Goal: Task Accomplishment & Management: Manage account settings

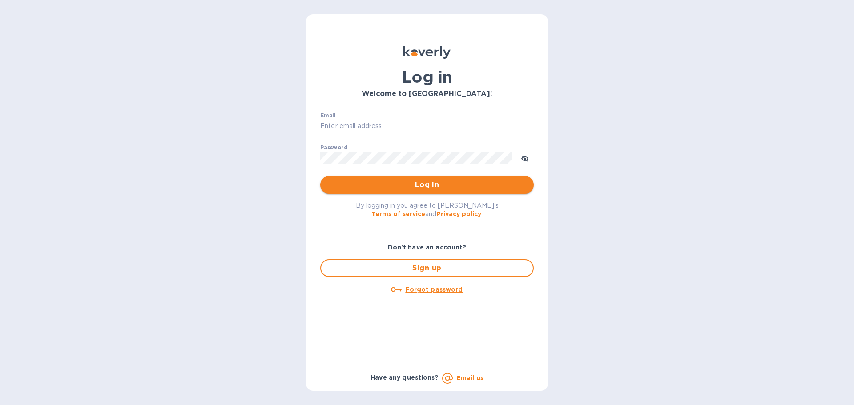
type input "[EMAIL_ADDRESS][DOMAIN_NAME]"
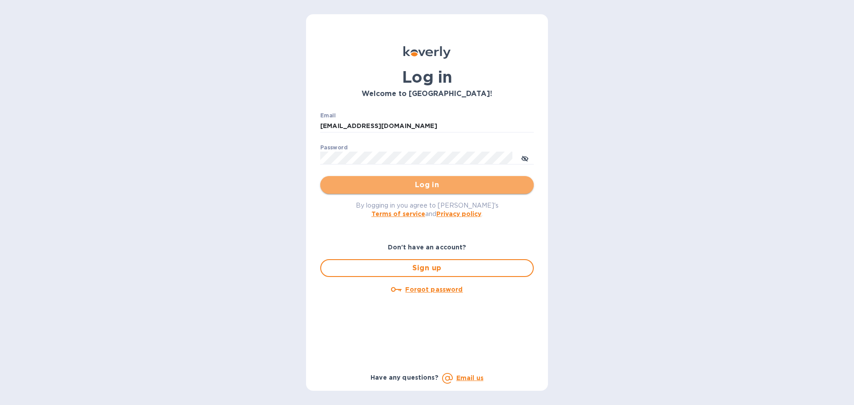
click at [403, 181] on span "Log in" at bounding box center [426, 185] width 199 height 11
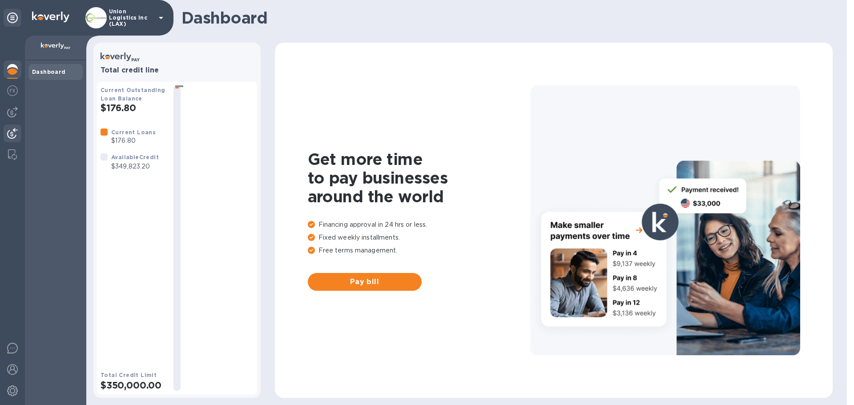
click at [12, 131] on img at bounding box center [12, 133] width 11 height 11
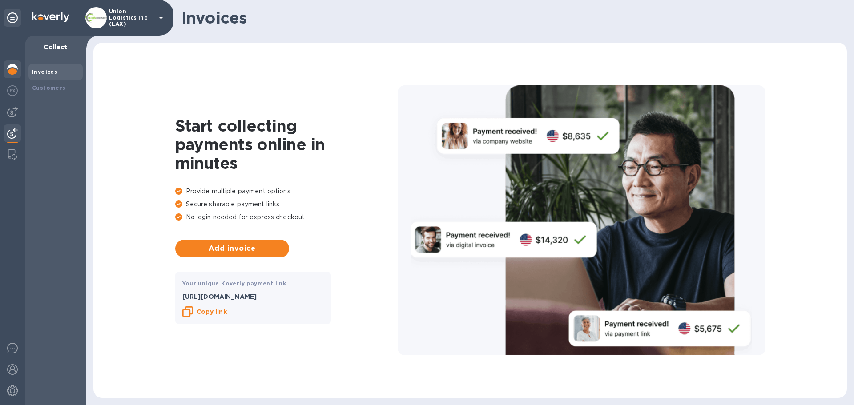
click at [11, 73] on img at bounding box center [12, 69] width 11 height 11
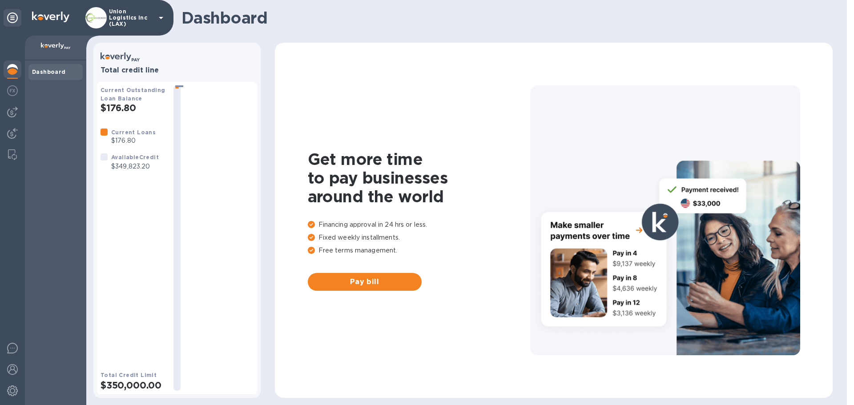
click at [137, 129] on b "Current Loans" at bounding box center [133, 132] width 44 height 7
click at [125, 97] on b "Current Outstanding Loan Balance" at bounding box center [133, 94] width 65 height 15
click at [20, 113] on div at bounding box center [13, 112] width 18 height 18
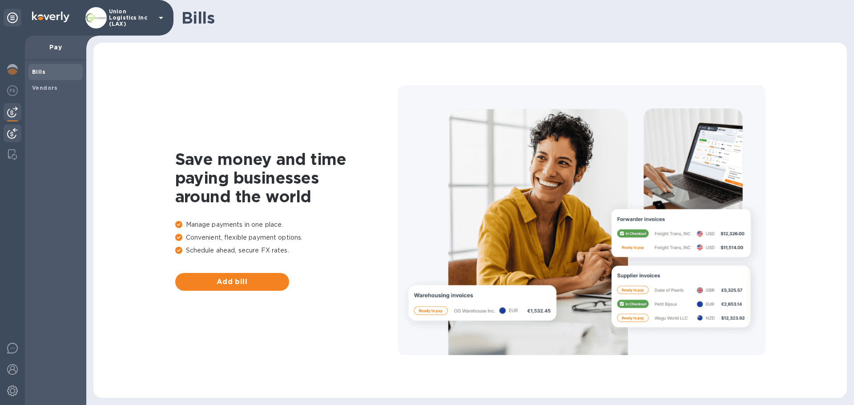
click at [8, 130] on img at bounding box center [12, 133] width 11 height 11
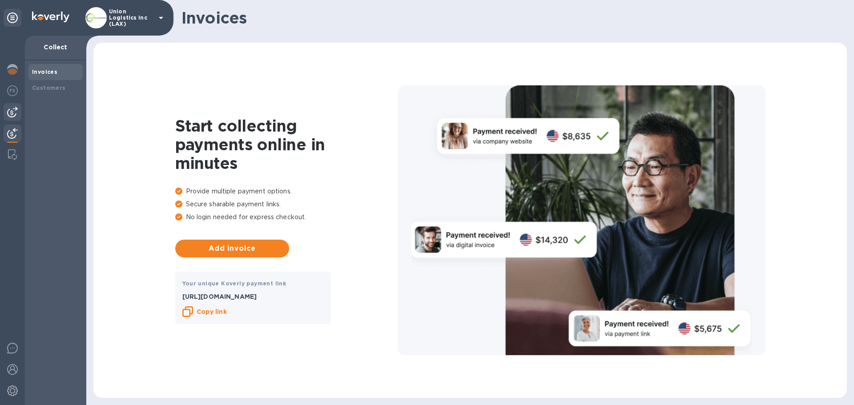
click at [12, 113] on img at bounding box center [12, 112] width 11 height 11
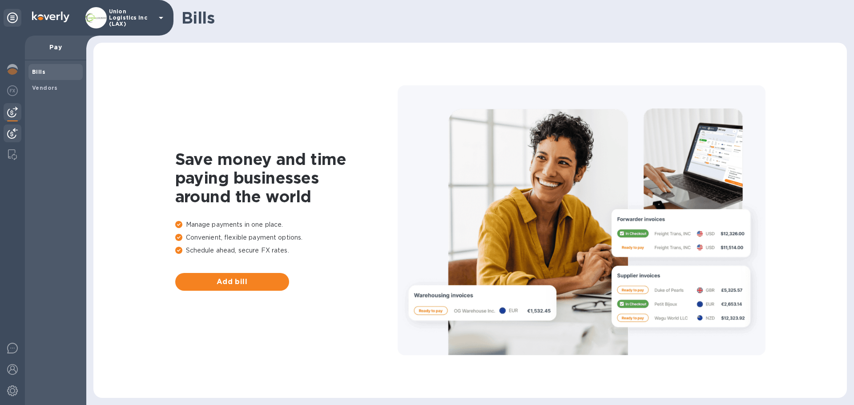
click at [12, 134] on img at bounding box center [12, 133] width 11 height 11
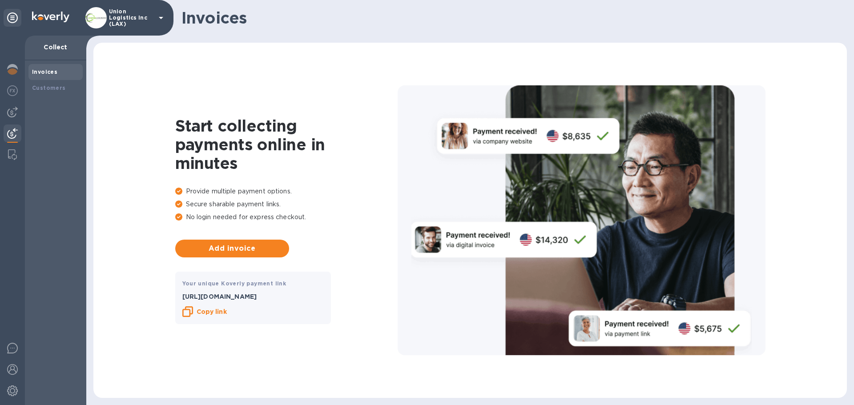
click at [135, 26] on div "Union Logistics Inc (LAX)" at bounding box center [125, 17] width 81 height 21
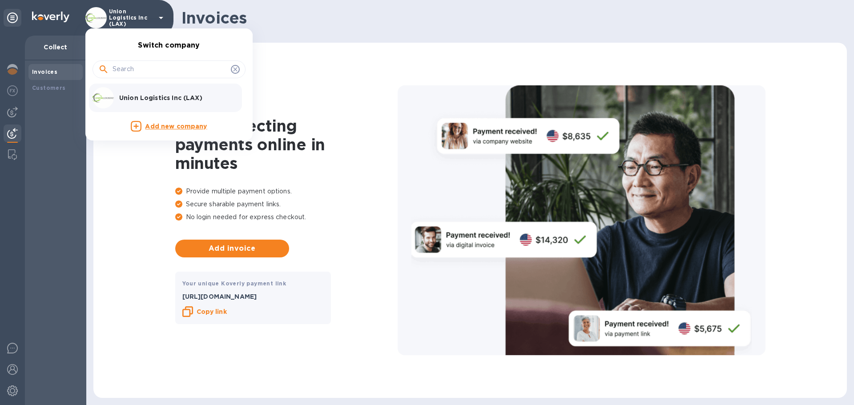
click at [137, 100] on p "Union Logistics Inc (LAX)" at bounding box center [175, 97] width 112 height 9
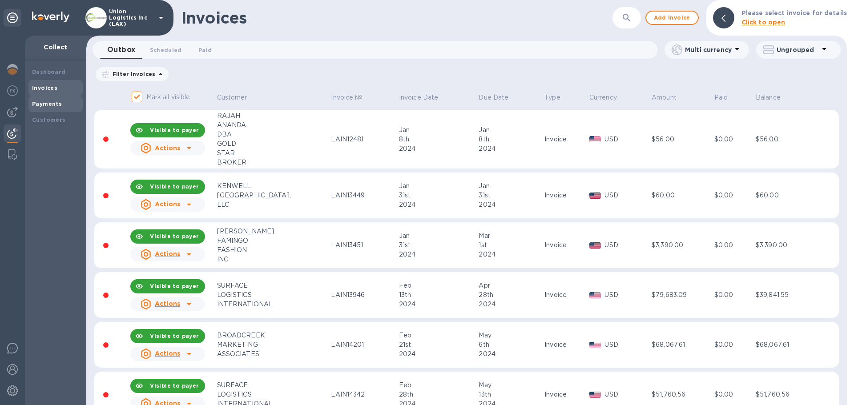
click at [50, 106] on b "Payments" at bounding box center [47, 104] width 30 height 7
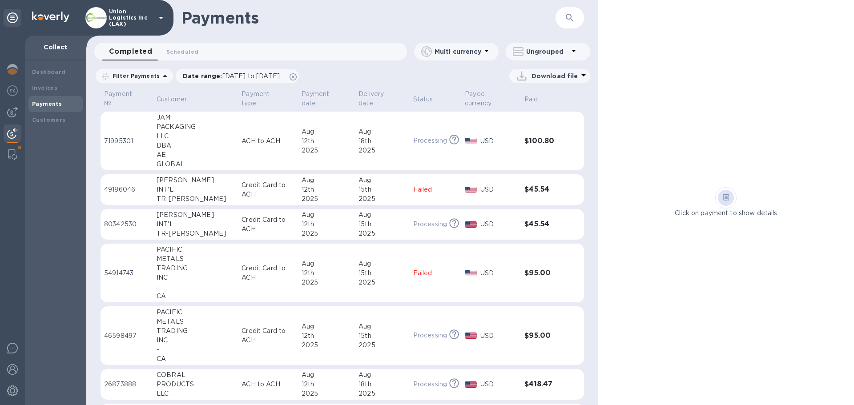
click at [49, 103] on b "Payments" at bounding box center [47, 104] width 30 height 7
click at [10, 112] on img at bounding box center [12, 112] width 11 height 11
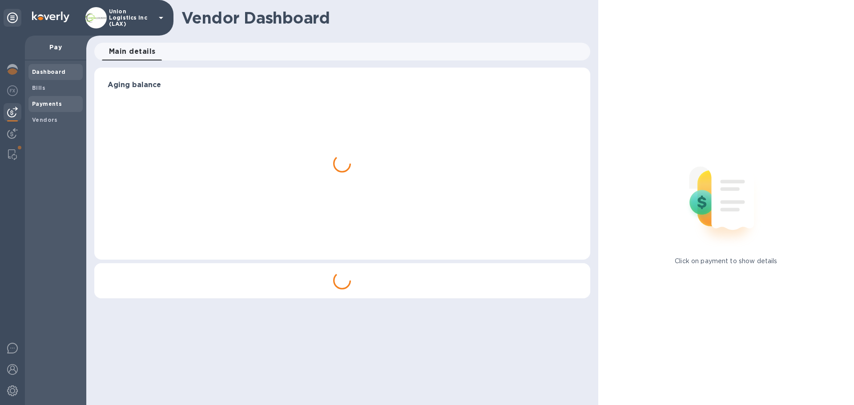
click at [54, 105] on b "Payments" at bounding box center [47, 104] width 30 height 7
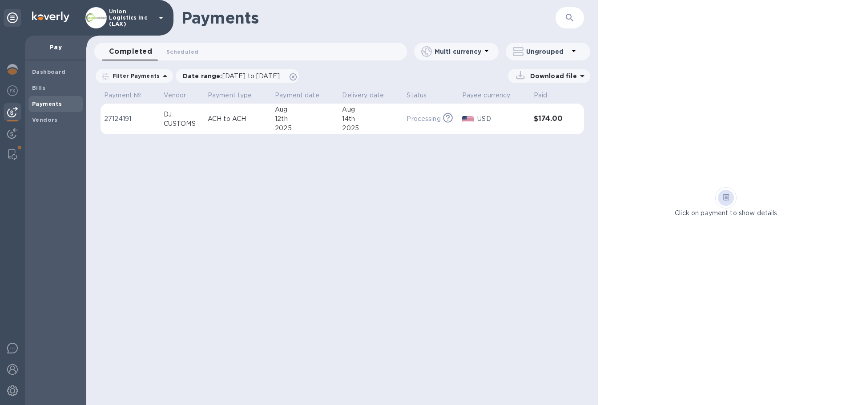
click at [265, 125] on td "ACH to ACH" at bounding box center [237, 119] width 67 height 31
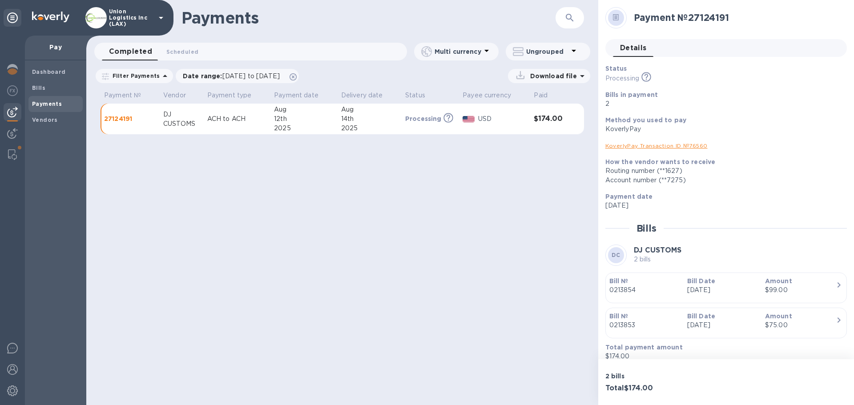
click at [650, 146] on link "KoverlyPay Transaction ID № 76560" at bounding box center [656, 145] width 102 height 7
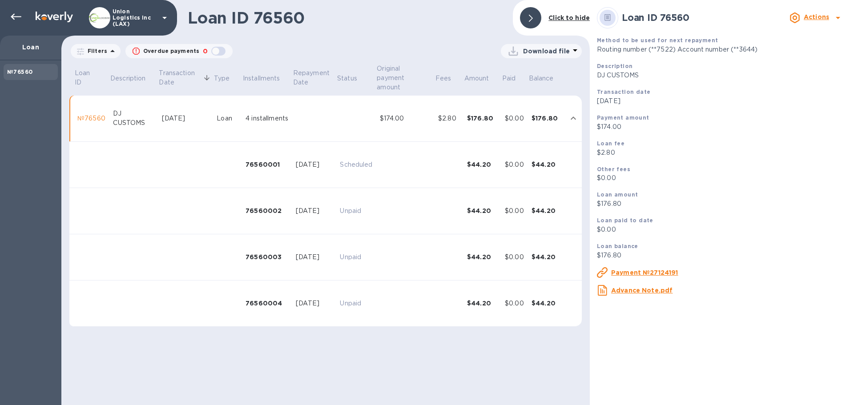
click at [570, 50] on icon at bounding box center [575, 50] width 11 height 11
click at [519, 98] on li "PDF file" at bounding box center [542, 97] width 61 height 25
click at [838, 16] on icon at bounding box center [838, 17] width 11 height 11
click at [758, 182] on div at bounding box center [427, 202] width 854 height 405
click at [642, 291] on u "Advance Note.pdf" at bounding box center [641, 290] width 61 height 7
